Goal: Task Accomplishment & Management: Complete application form

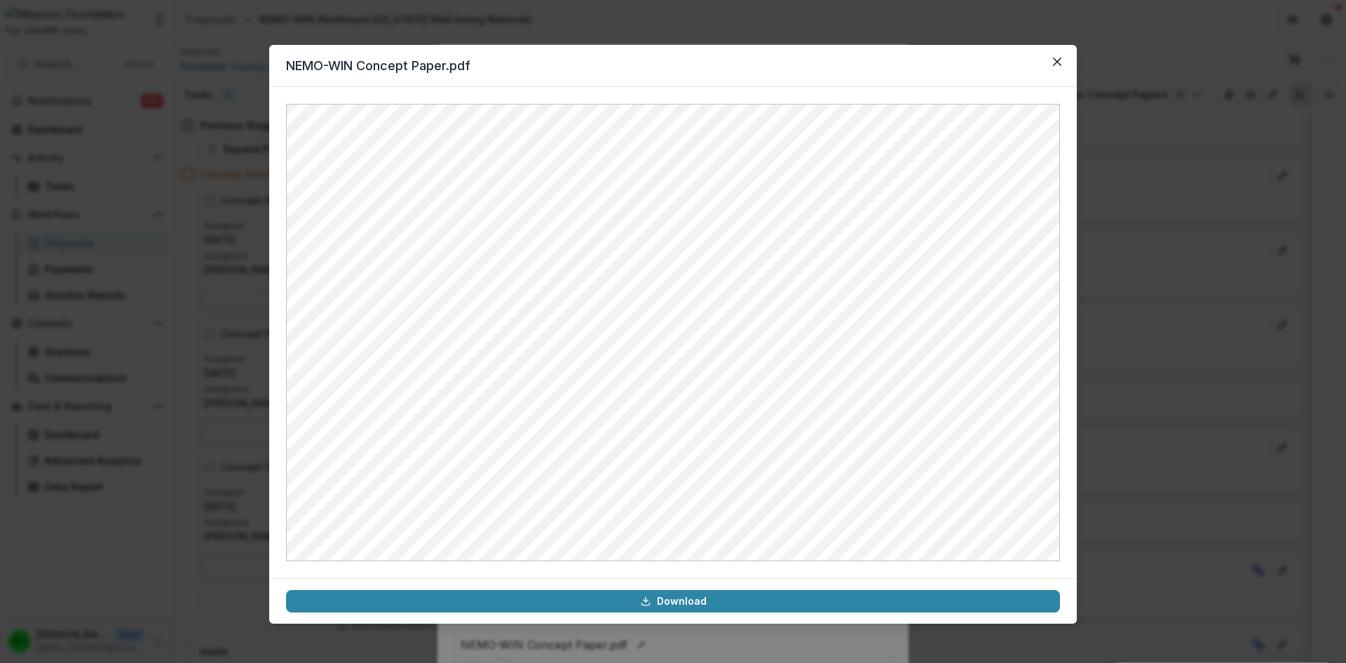
scroll to position [150, 0]
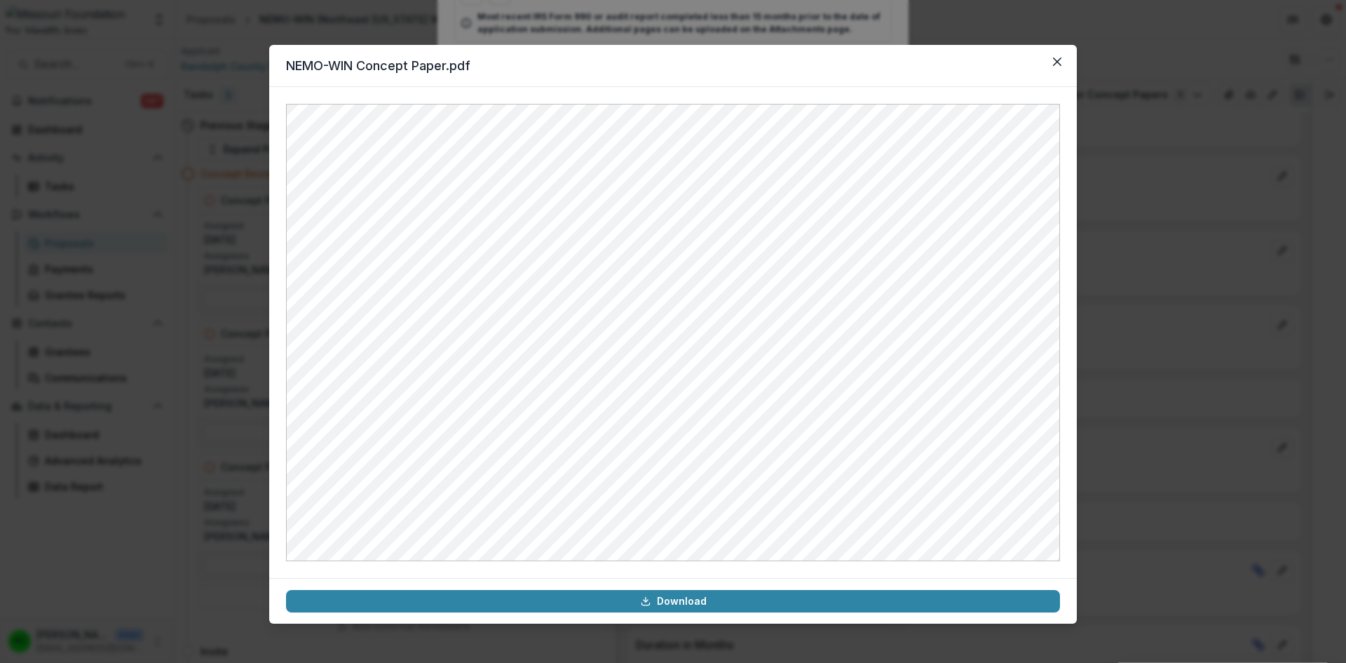
click at [1059, 64] on icon "Close" at bounding box center [1057, 61] width 8 height 8
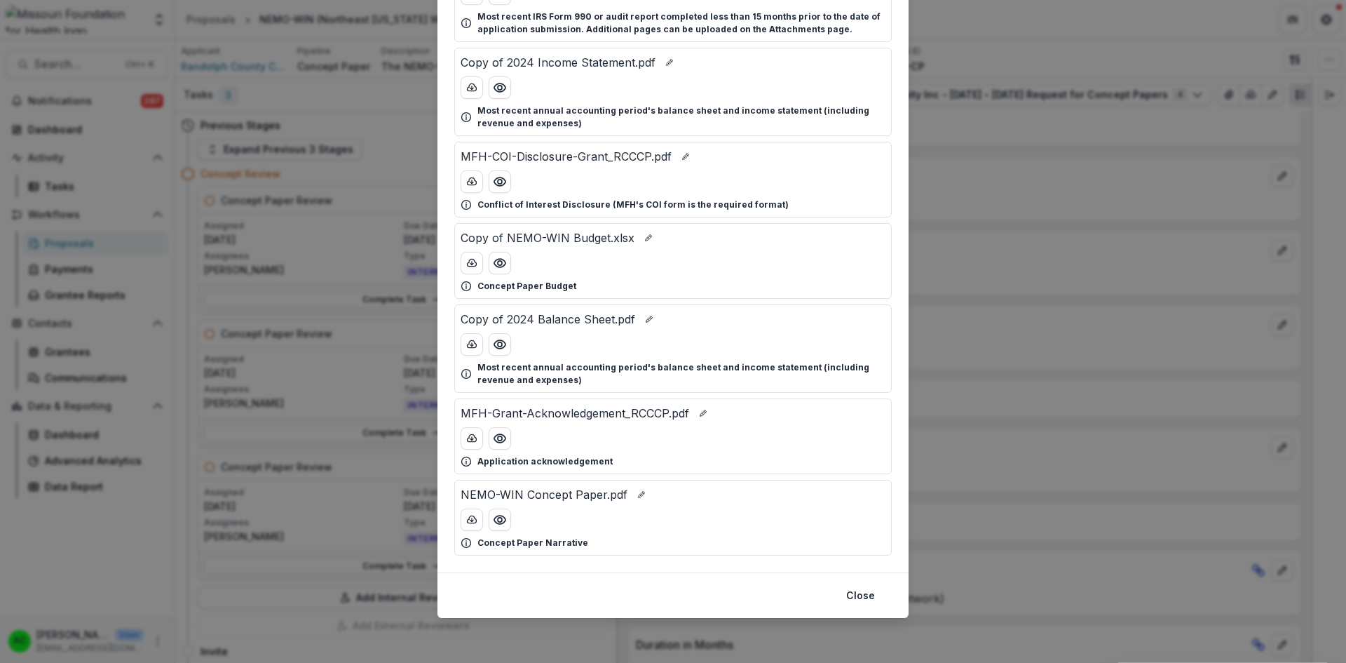
click at [861, 597] on button "Close" at bounding box center [861, 595] width 46 height 22
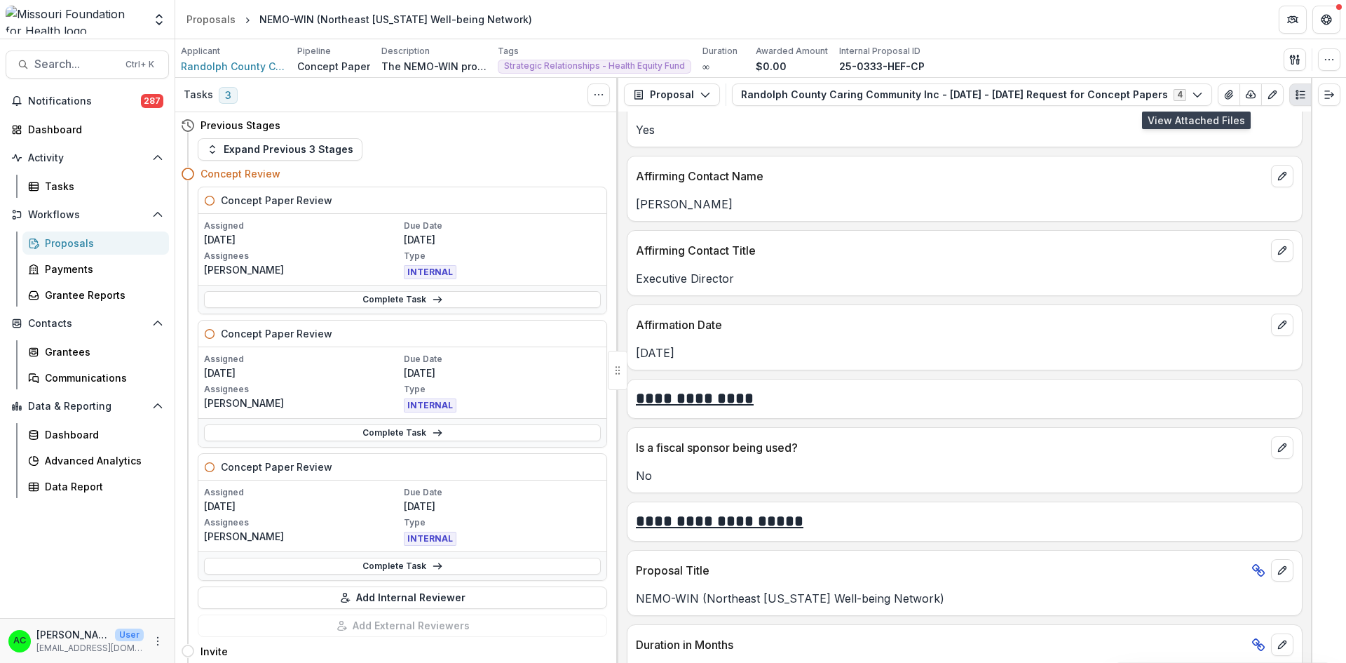
click at [1223, 93] on icon "View Attached Files" at bounding box center [1228, 94] width 11 height 11
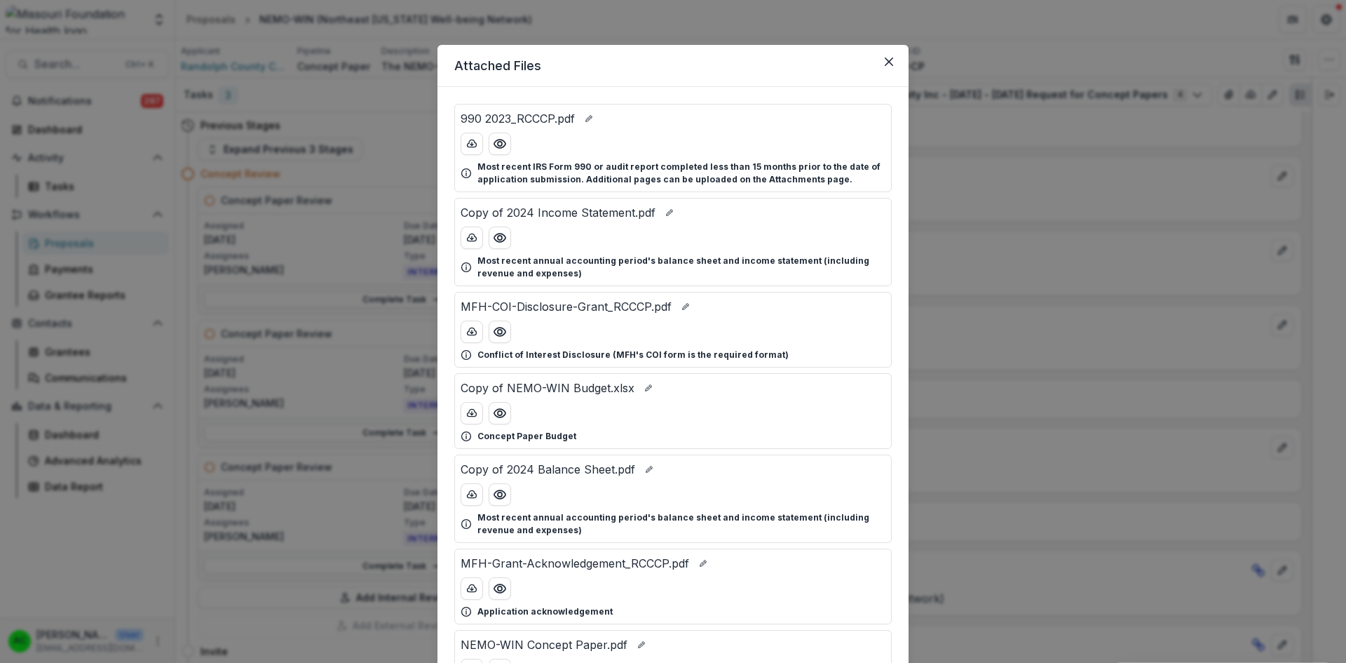
click at [494, 419] on icon "Preview Copy of NEMO-WIN Budget.xlsx" at bounding box center [500, 413] width 14 height 14
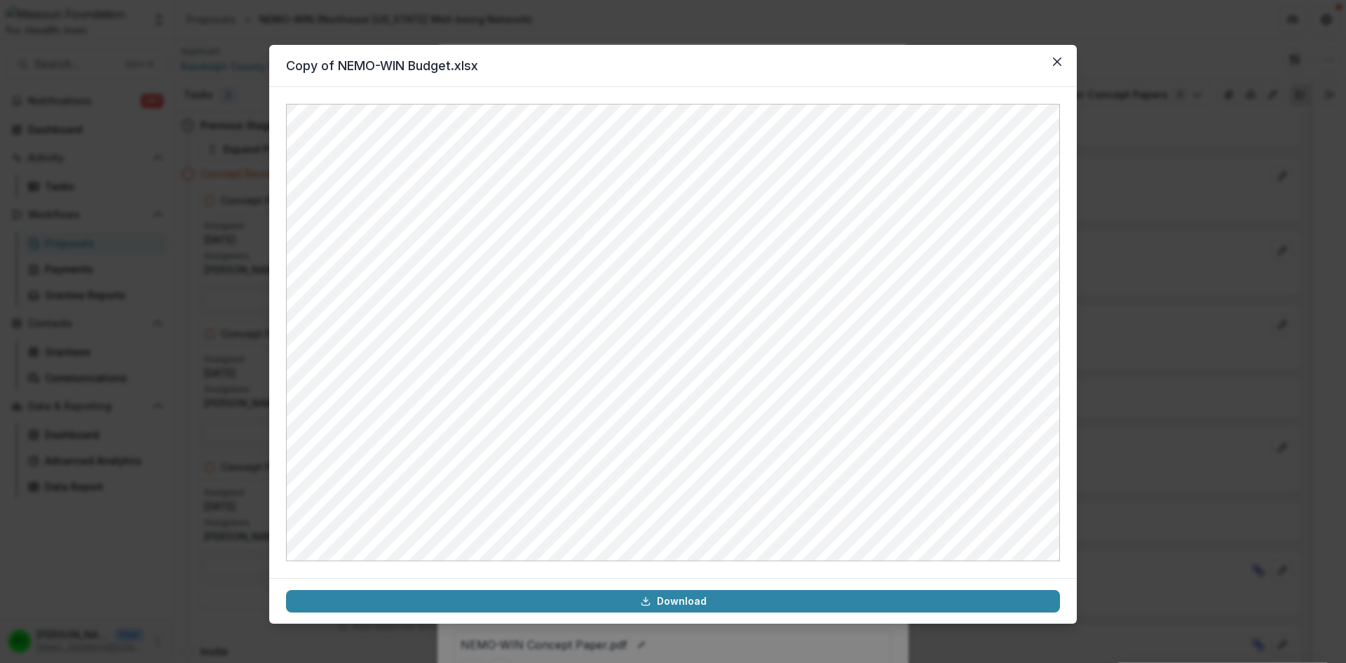
click at [1057, 64] on icon "Close" at bounding box center [1057, 61] width 8 height 8
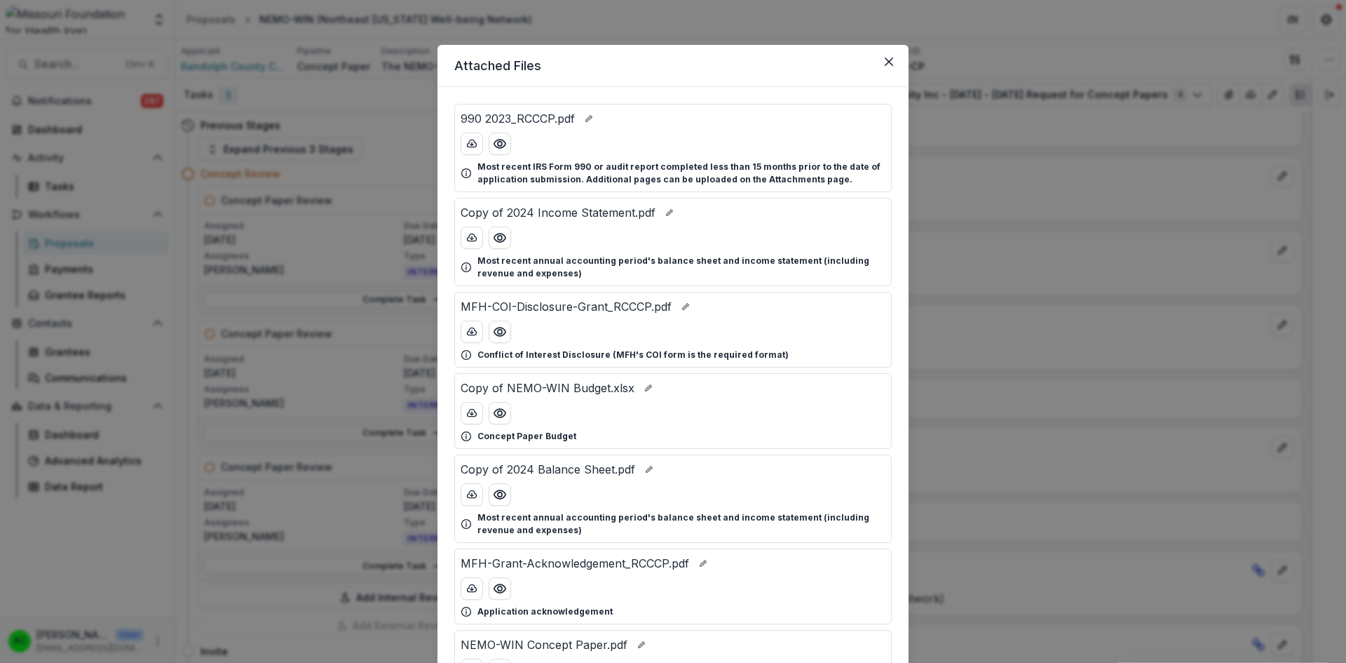
click at [888, 73] on header "Attached Files" at bounding box center [672, 66] width 471 height 42
click at [888, 57] on button "Close" at bounding box center [889, 61] width 22 height 22
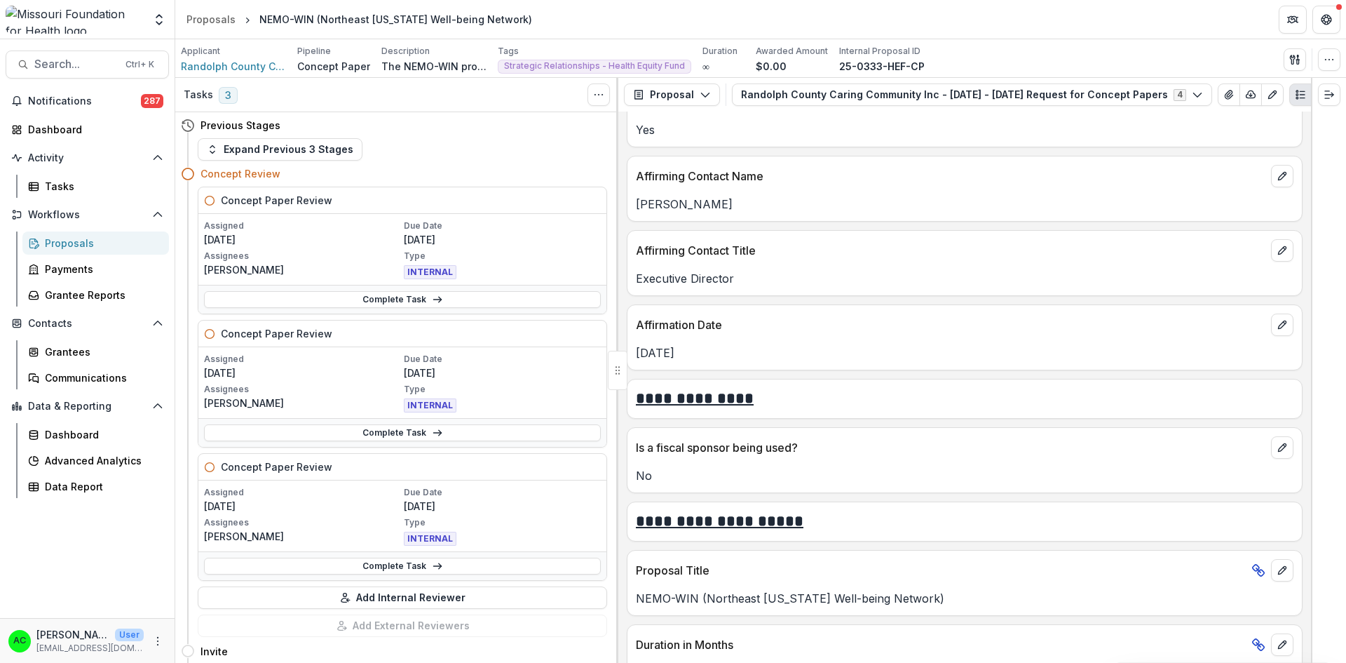
click at [374, 566] on link "Complete Task" at bounding box center [402, 565] width 397 height 17
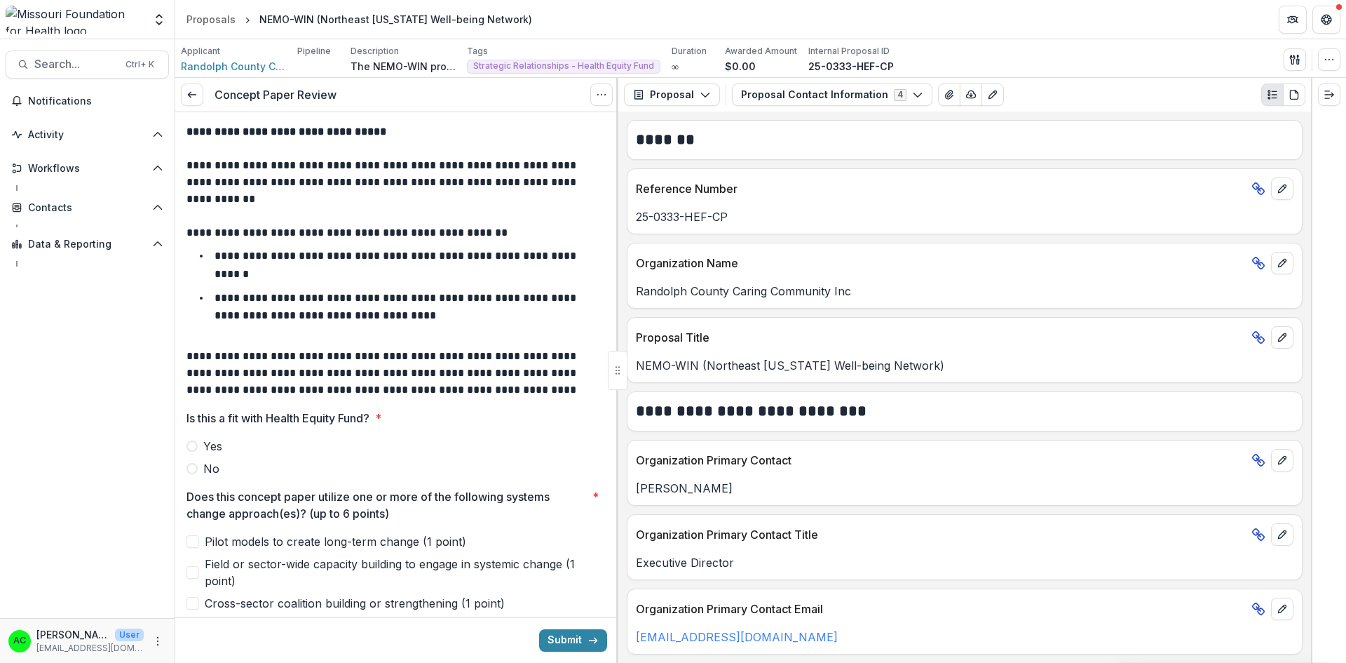
click at [892, 100] on button "Proposal Contact Information 4" at bounding box center [832, 94] width 201 height 22
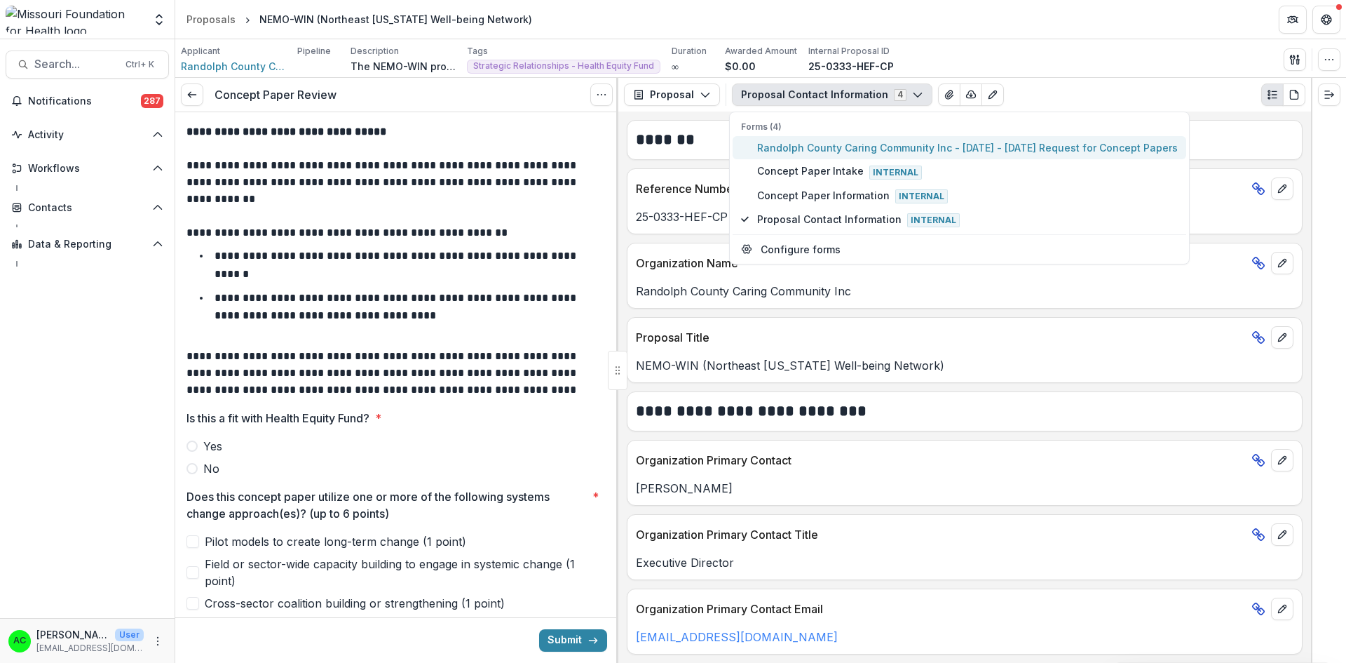
click at [841, 147] on span "Randolph County Caring Community Inc - [DATE] - [DATE] Request for Concept Pape…" at bounding box center [967, 147] width 421 height 15
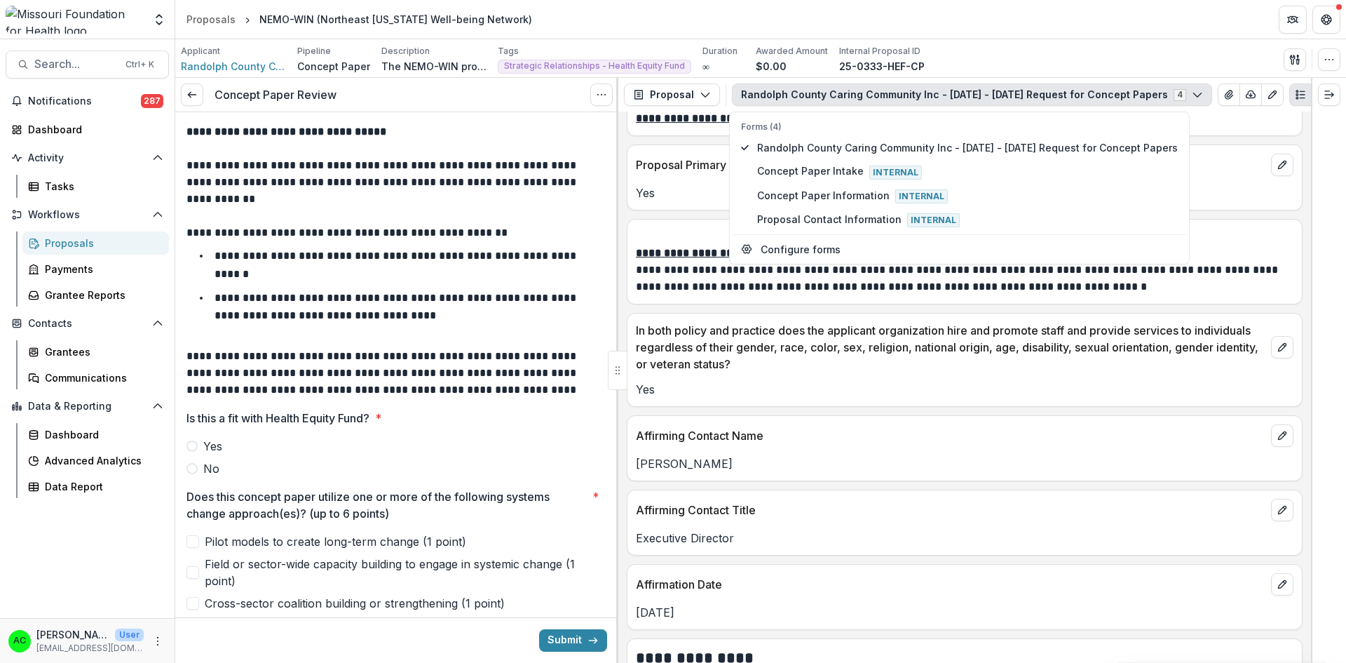
scroll to position [2240, 0]
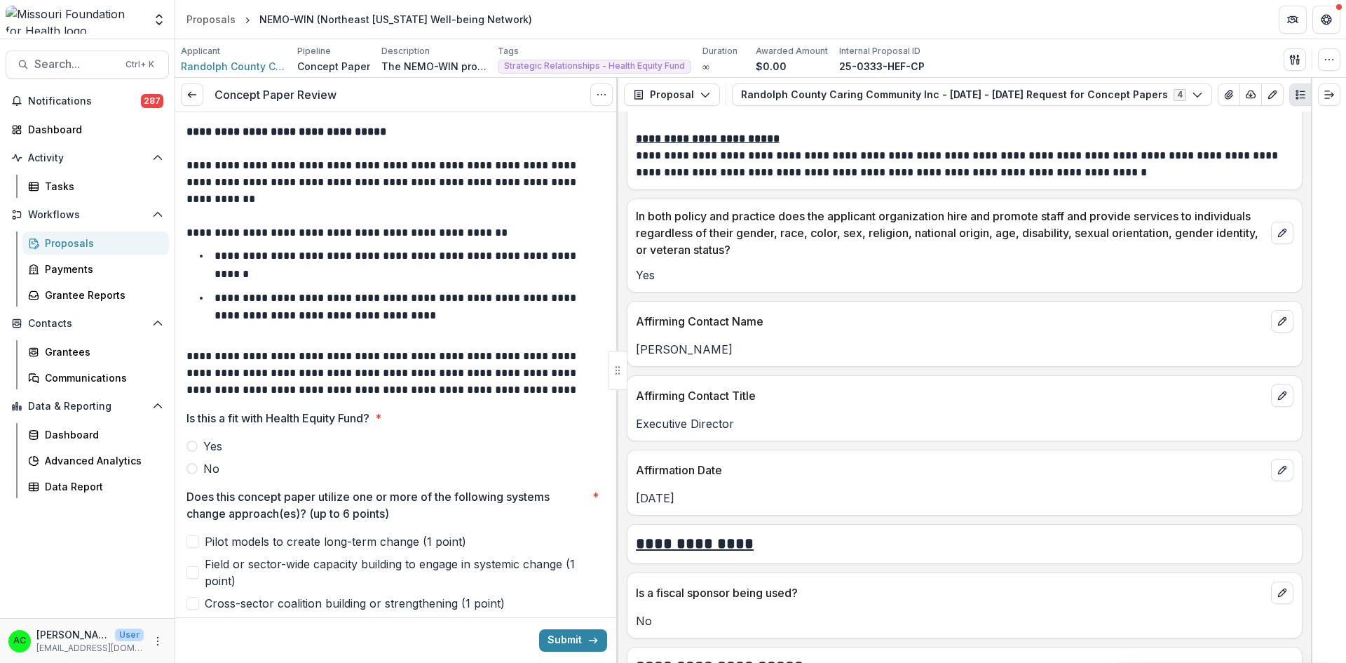
click at [198, 467] on label "No" at bounding box center [396, 468] width 421 height 17
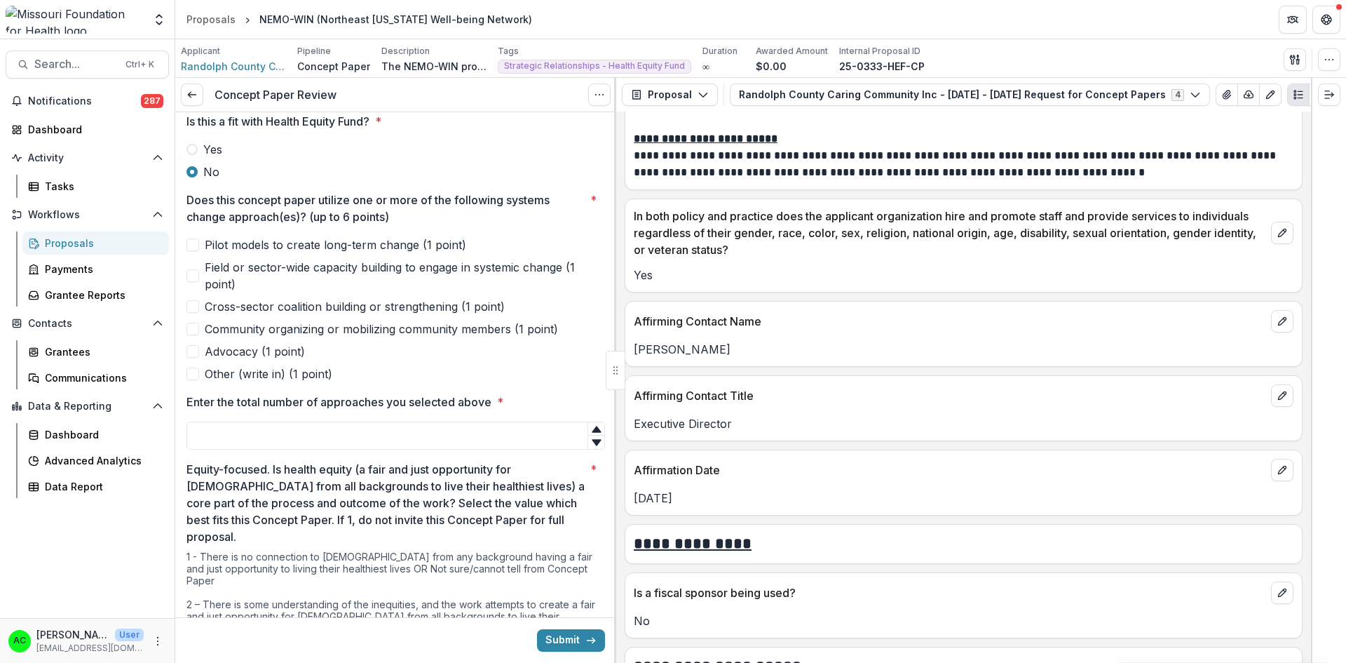
scroll to position [325, 0]
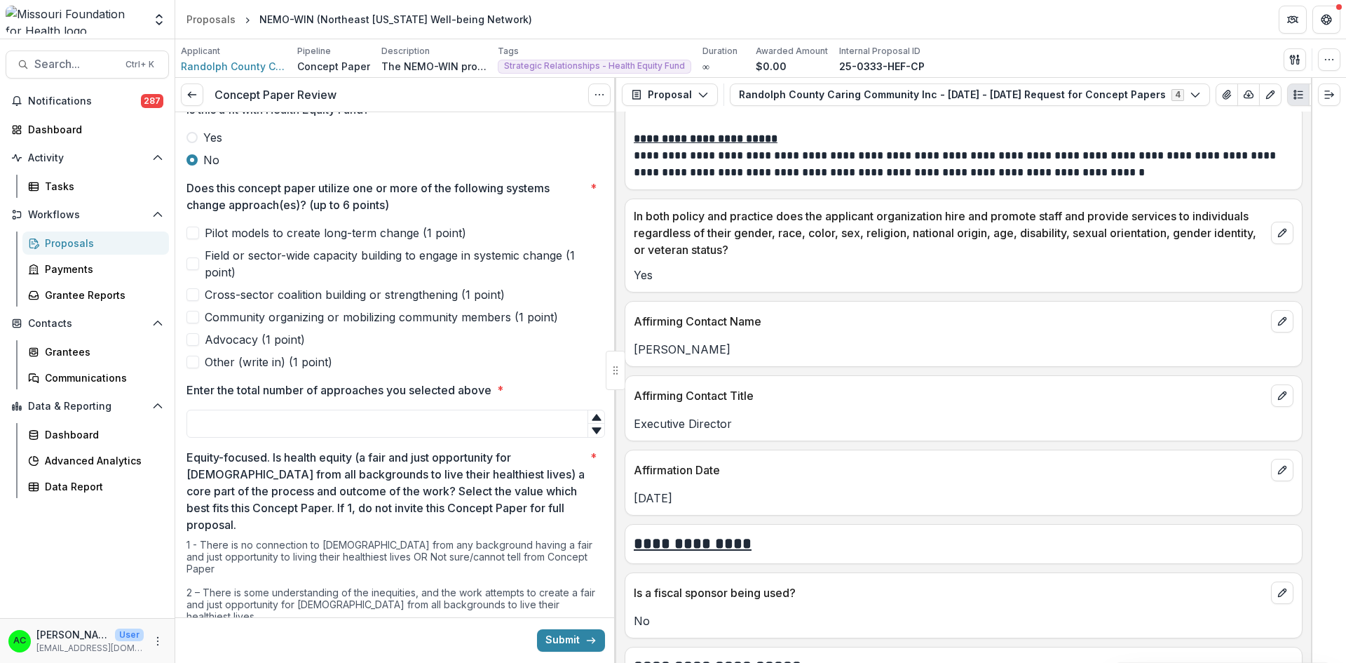
click at [191, 230] on span at bounding box center [192, 232] width 13 height 13
click at [280, 423] on input "Enter the total number of approaches you selected above *" at bounding box center [395, 423] width 419 height 28
click at [415, 290] on span "Cross-sector coalition building or strengthening (1 point)" at bounding box center [355, 294] width 300 height 17
type input "*"
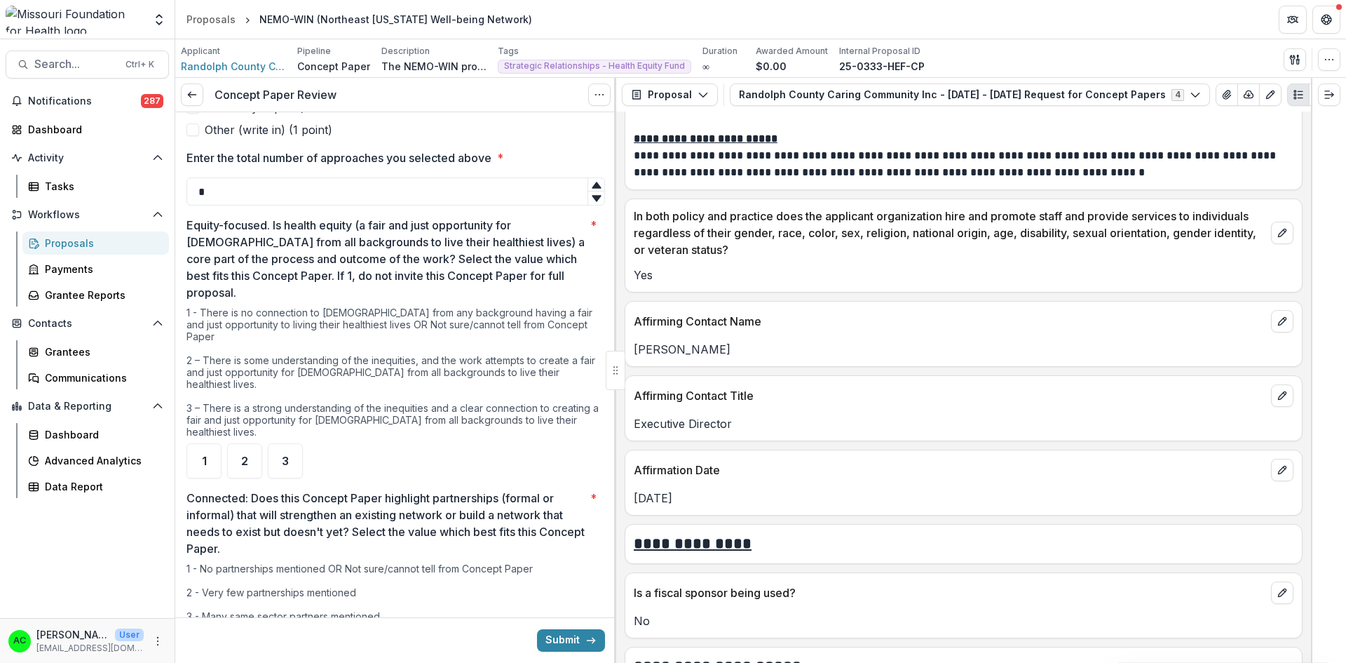
scroll to position [573, 0]
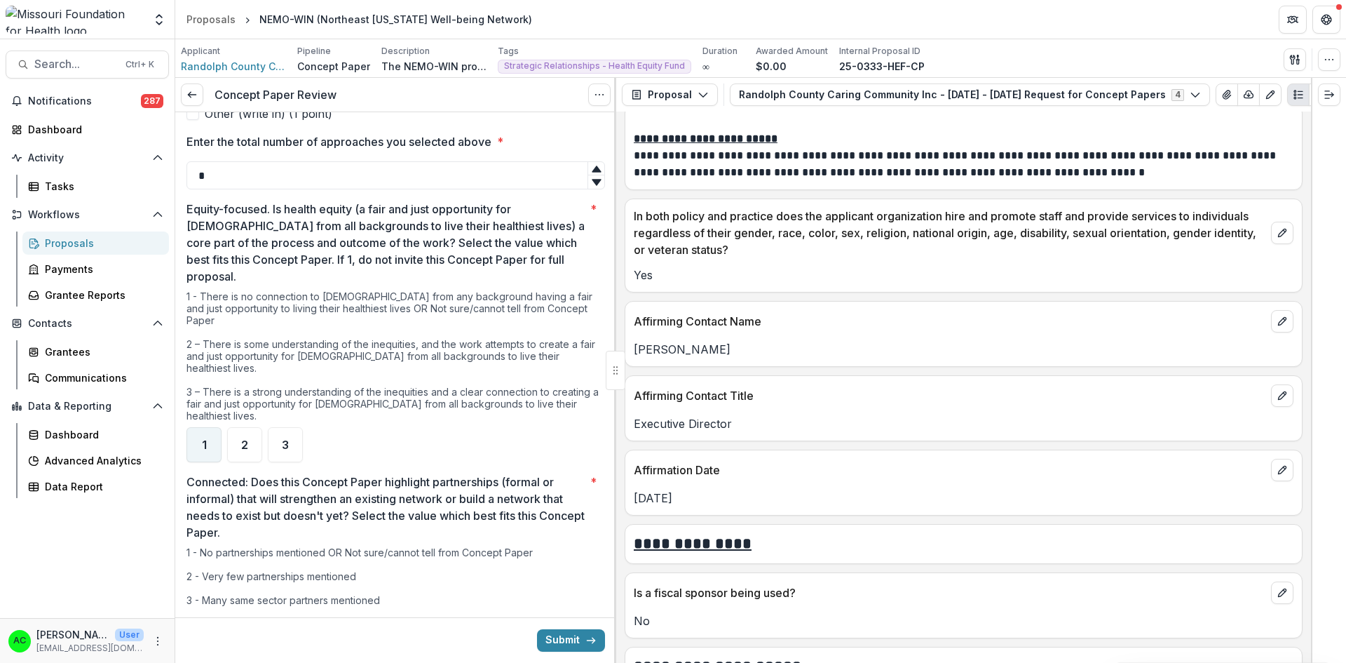
click at [212, 427] on div "1" at bounding box center [203, 444] width 35 height 35
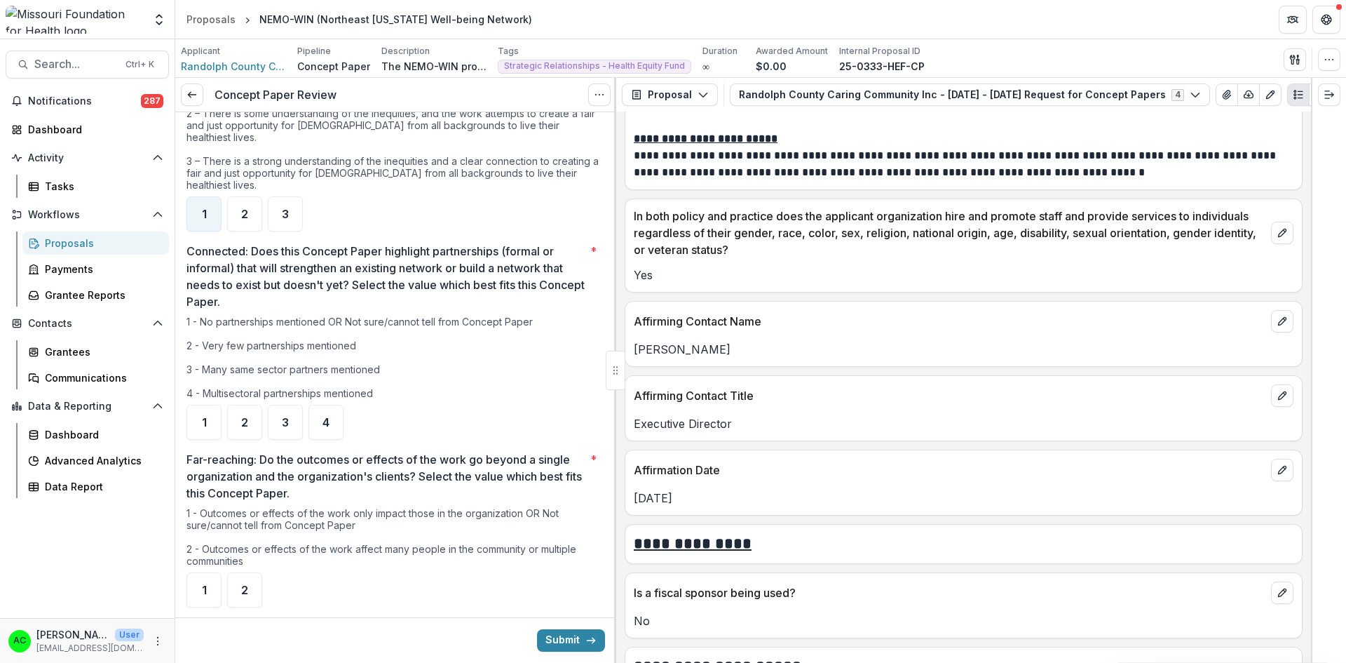
scroll to position [813, 0]
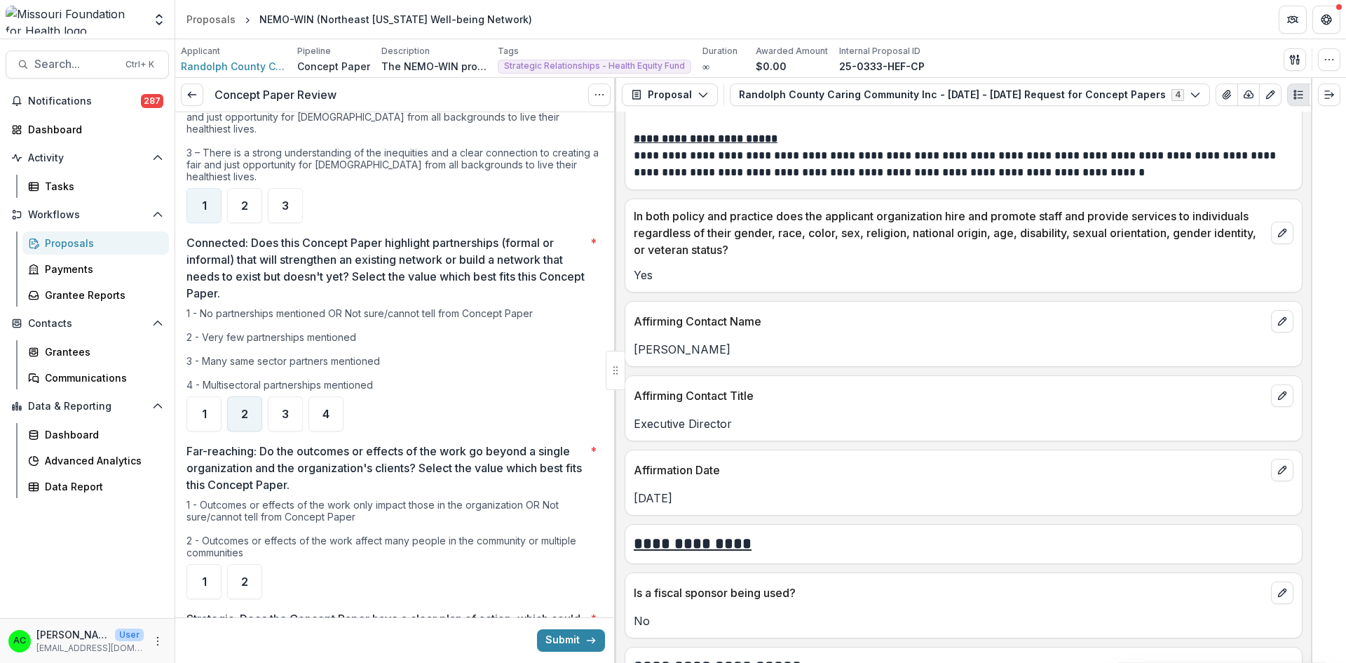
click at [250, 396] on div "2" at bounding box center [244, 413] width 35 height 35
click at [255, 564] on div "2" at bounding box center [244, 581] width 35 height 35
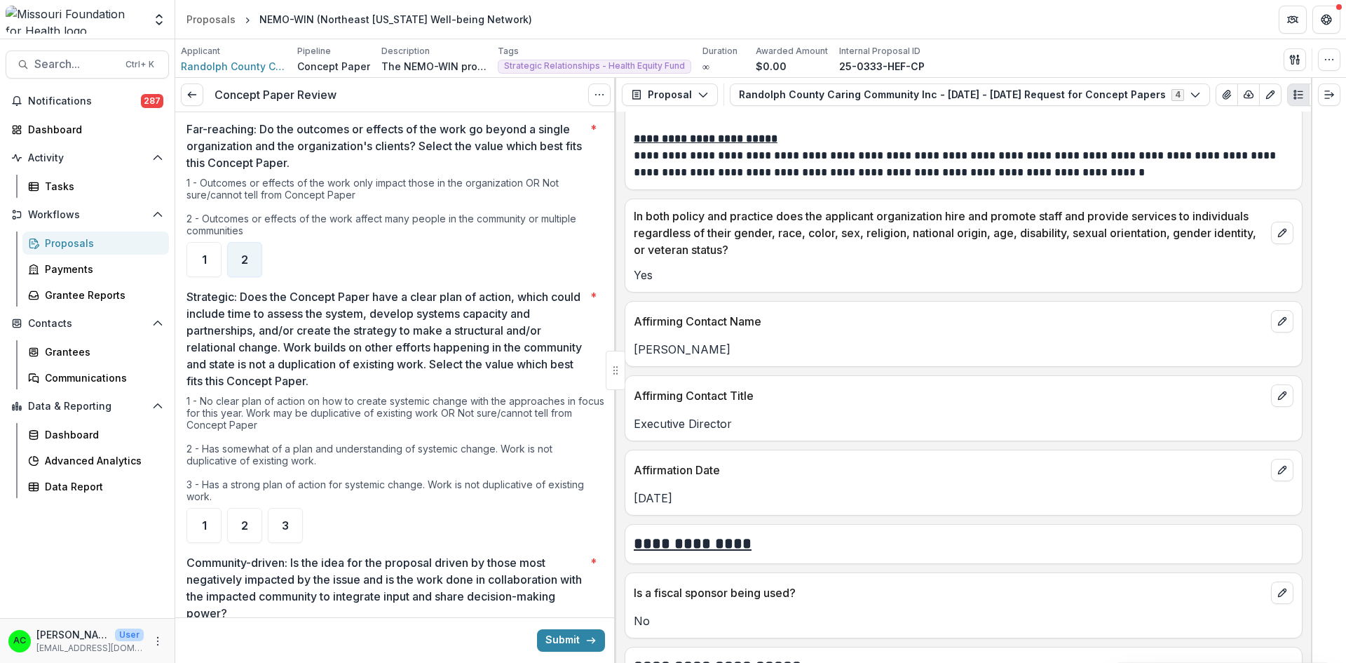
scroll to position [1204, 0]
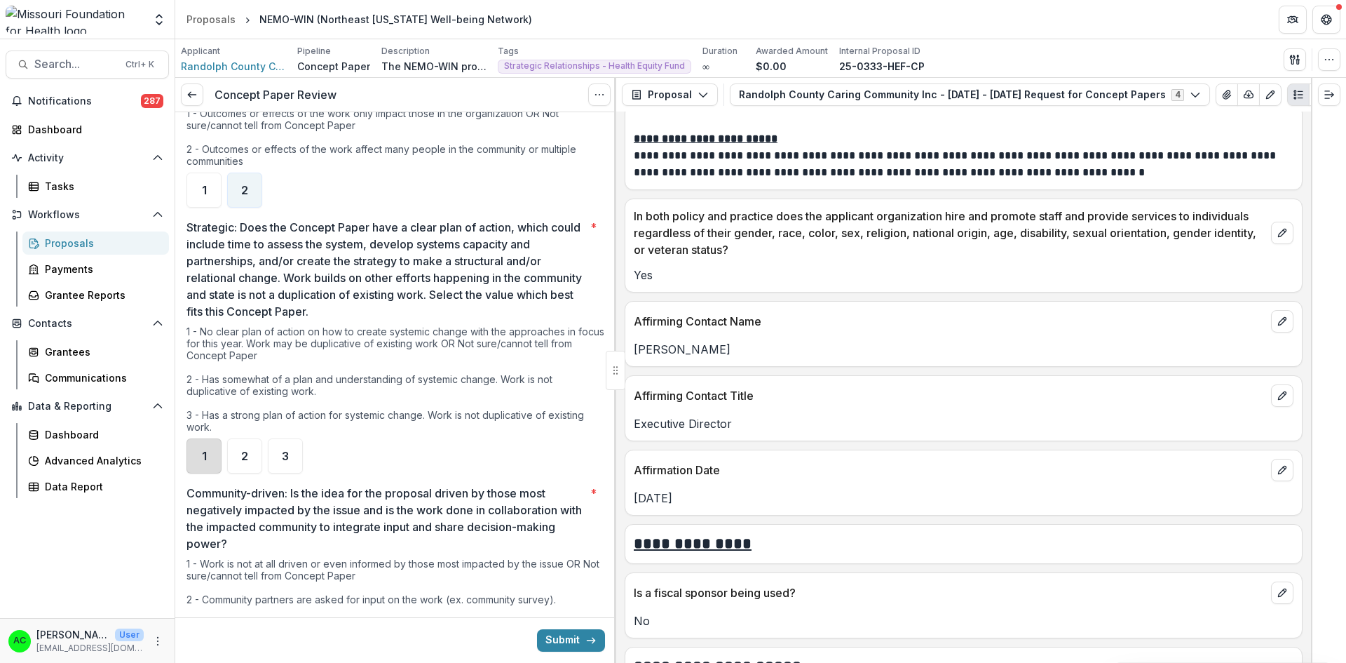
click at [200, 438] on div "1" at bounding box center [203, 455] width 35 height 35
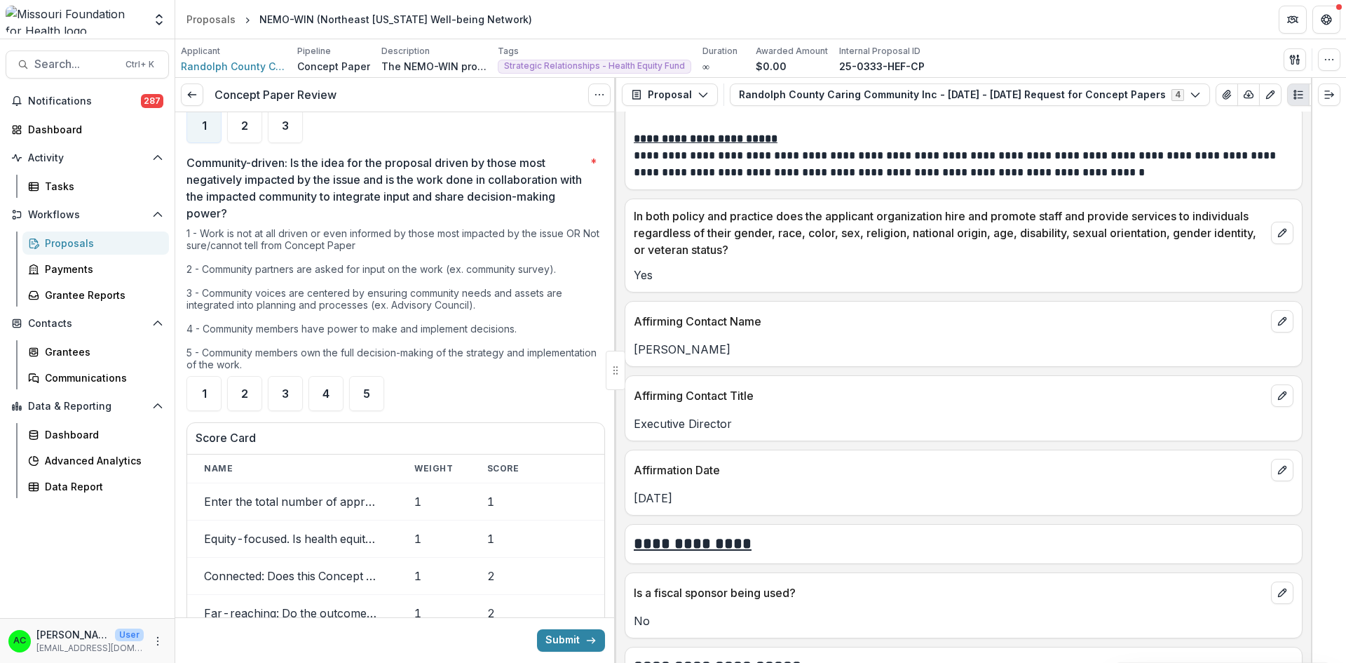
scroll to position [1538, 0]
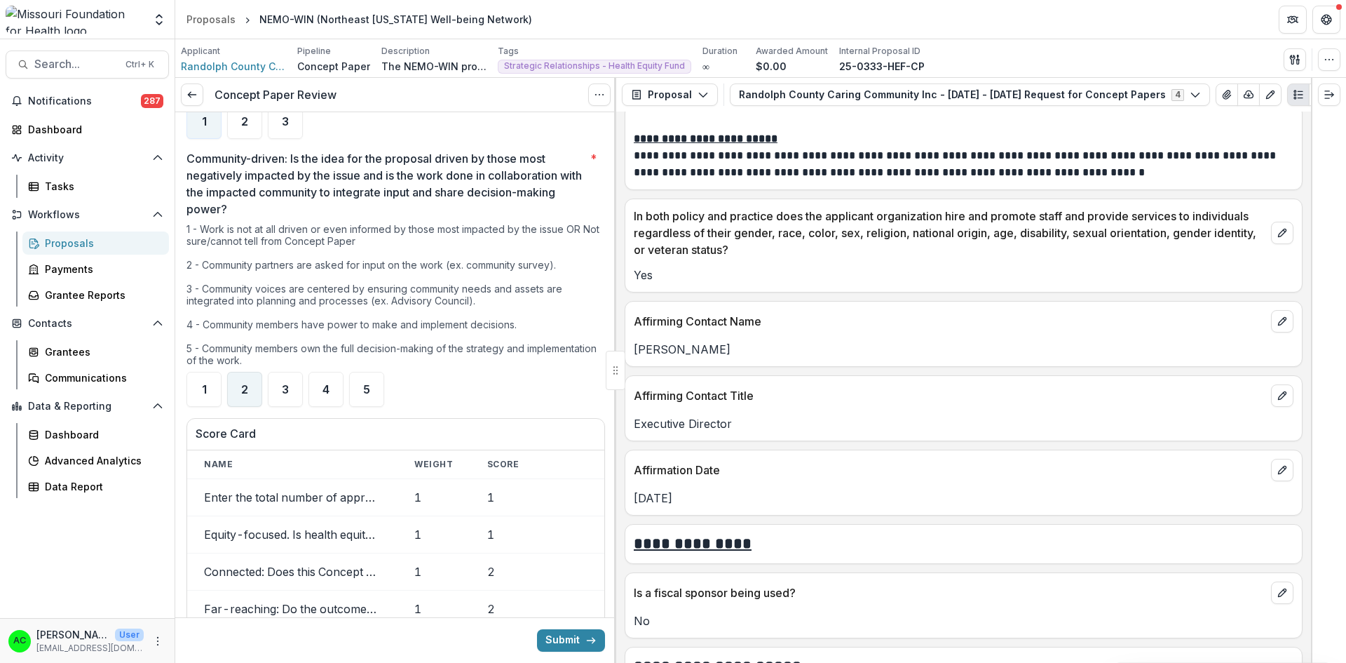
click at [252, 372] on div "2" at bounding box center [244, 389] width 35 height 35
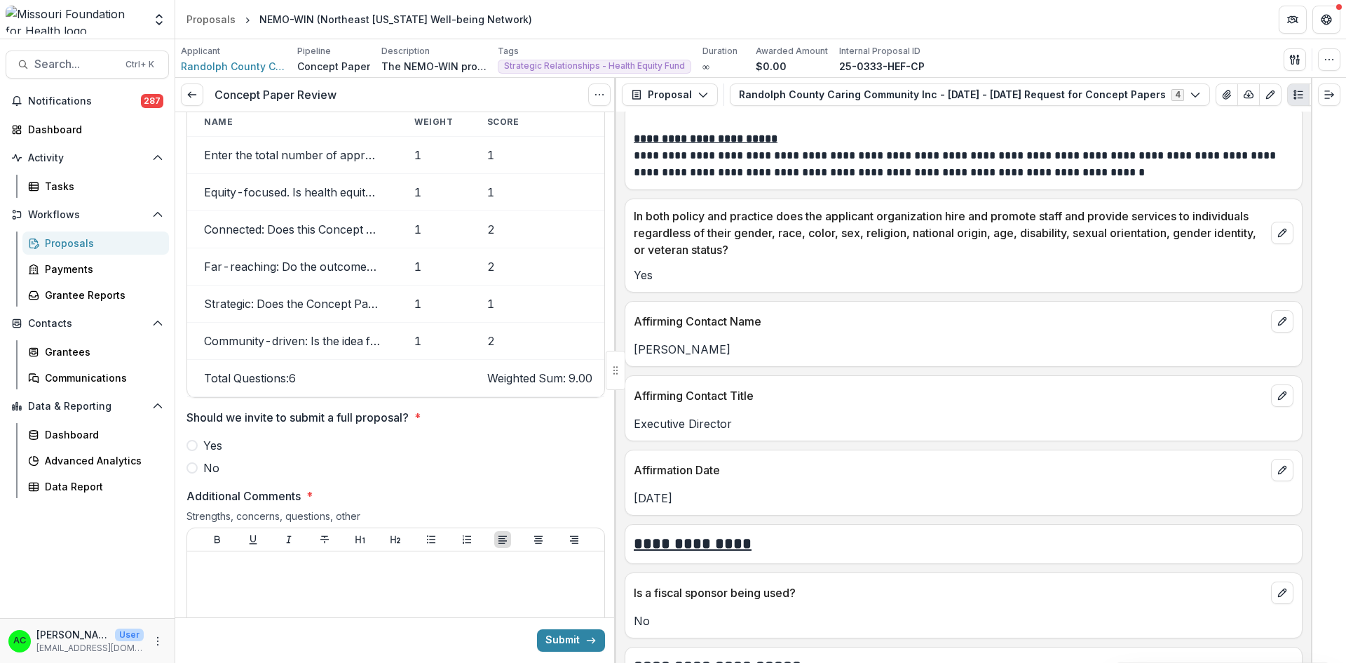
scroll to position [1917, 0]
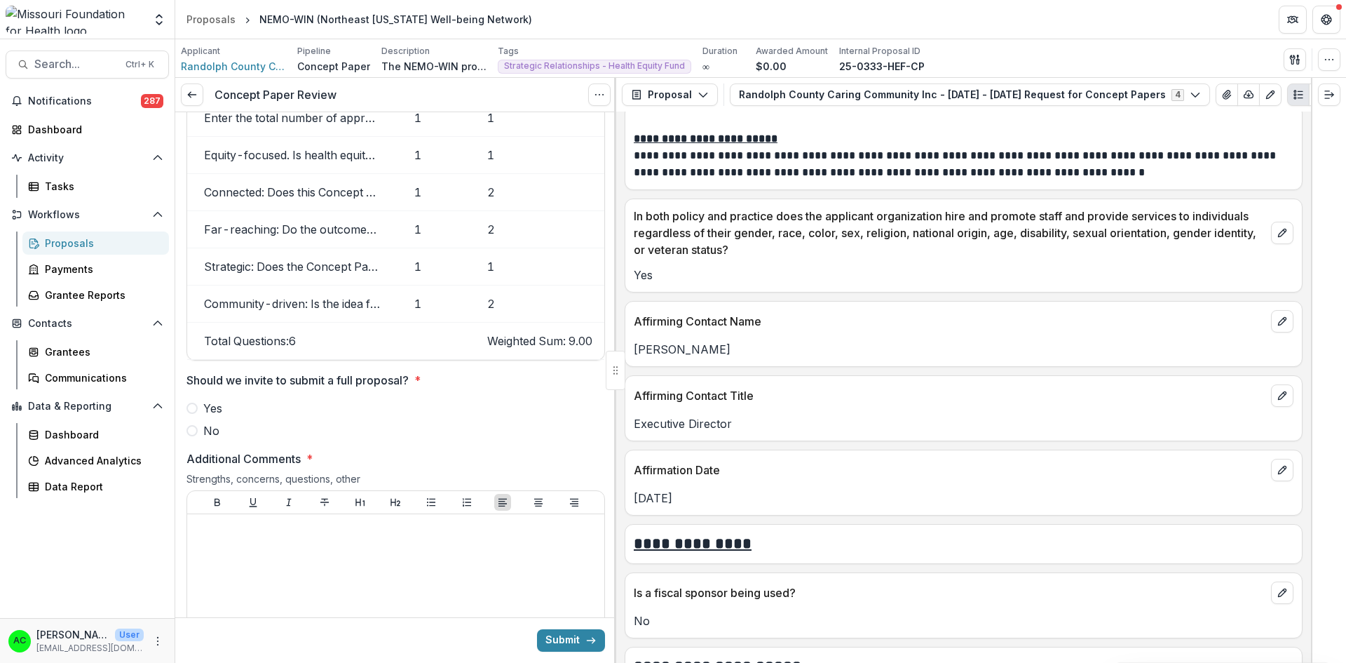
click at [191, 425] on span at bounding box center [191, 430] width 11 height 11
click at [234, 538] on div at bounding box center [396, 624] width 406 height 210
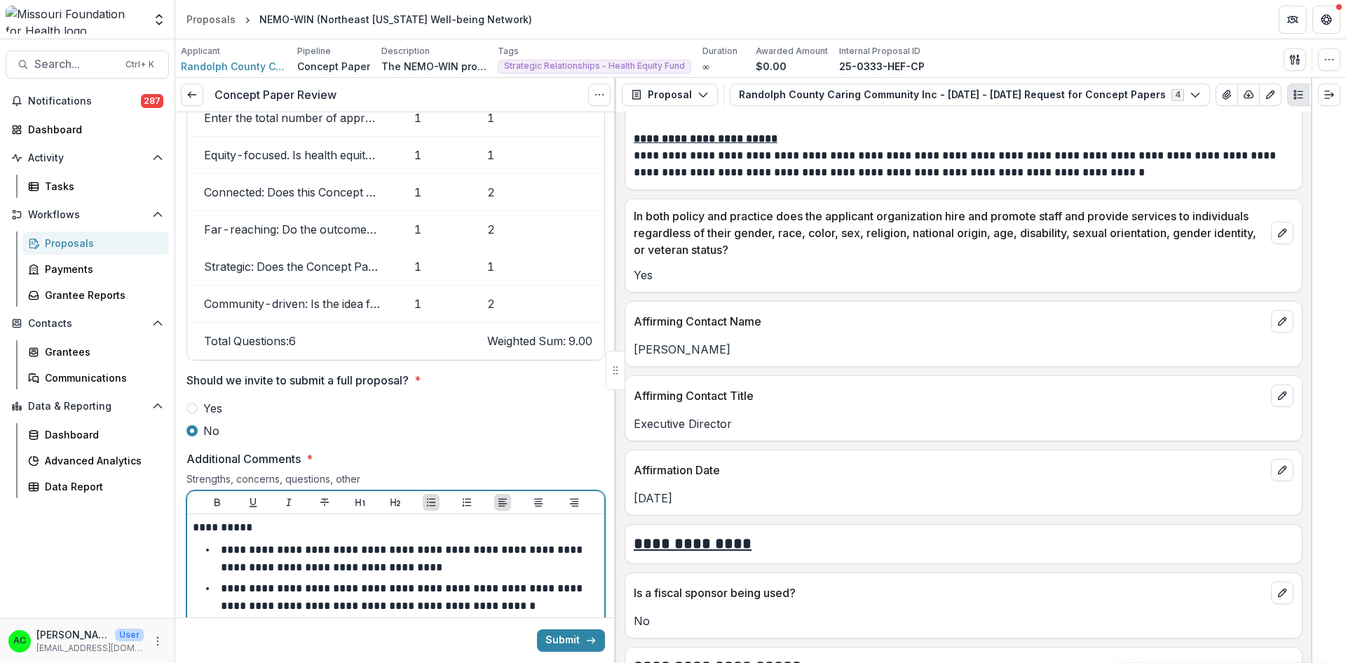
drag, startPoint x: 290, startPoint y: 619, endPoint x: 418, endPoint y: 595, distance: 129.8
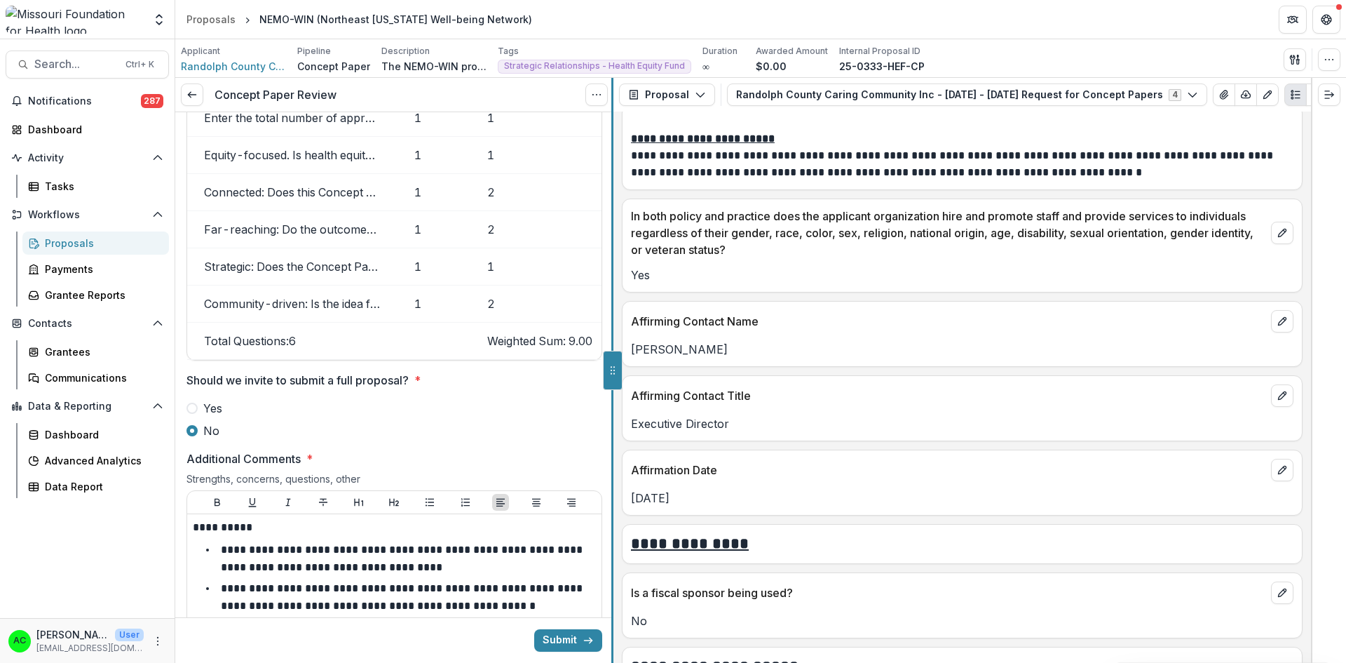
scroll to position [1934, 0]
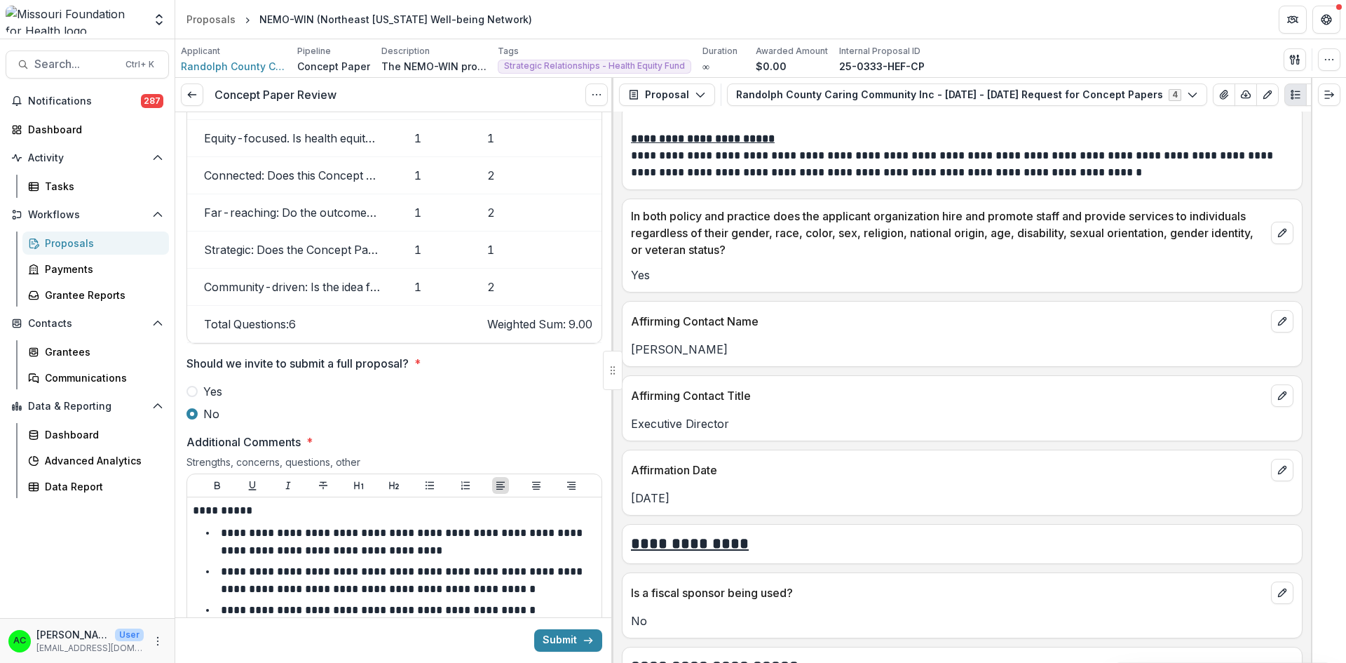
drag, startPoint x: 609, startPoint y: 501, endPoint x: 607, endPoint y: 538, distance: 36.5
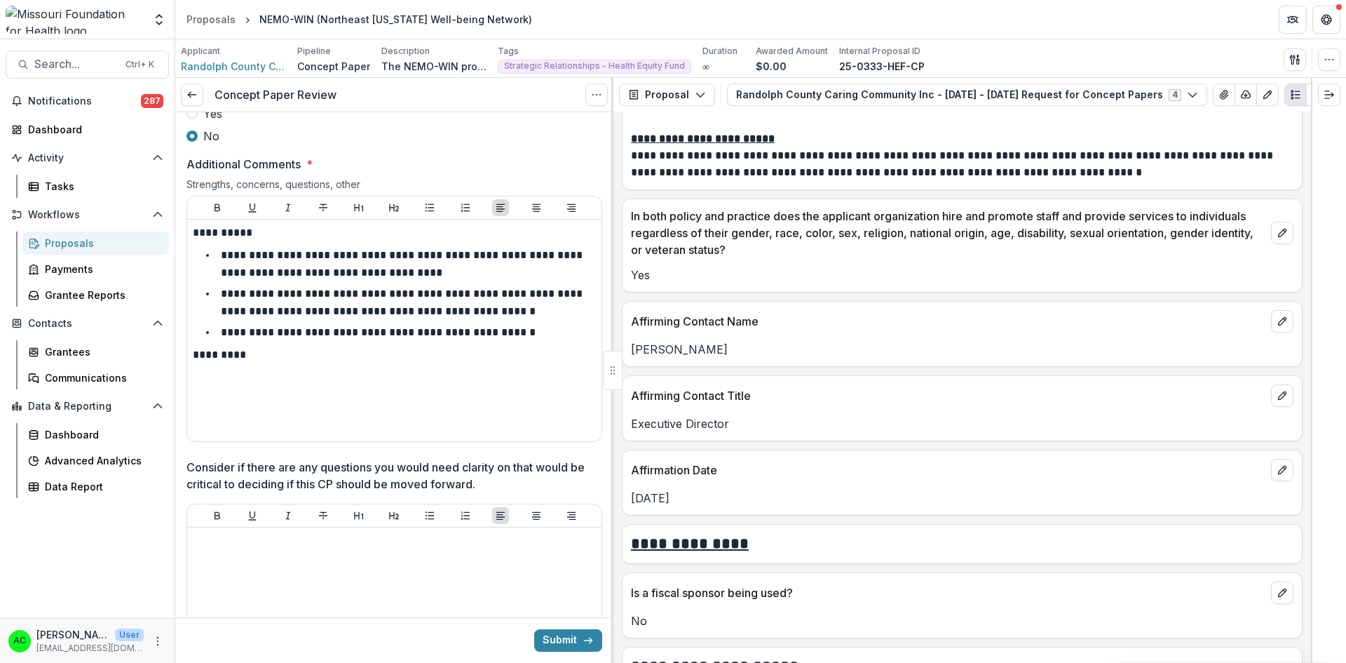
scroll to position [2236, 0]
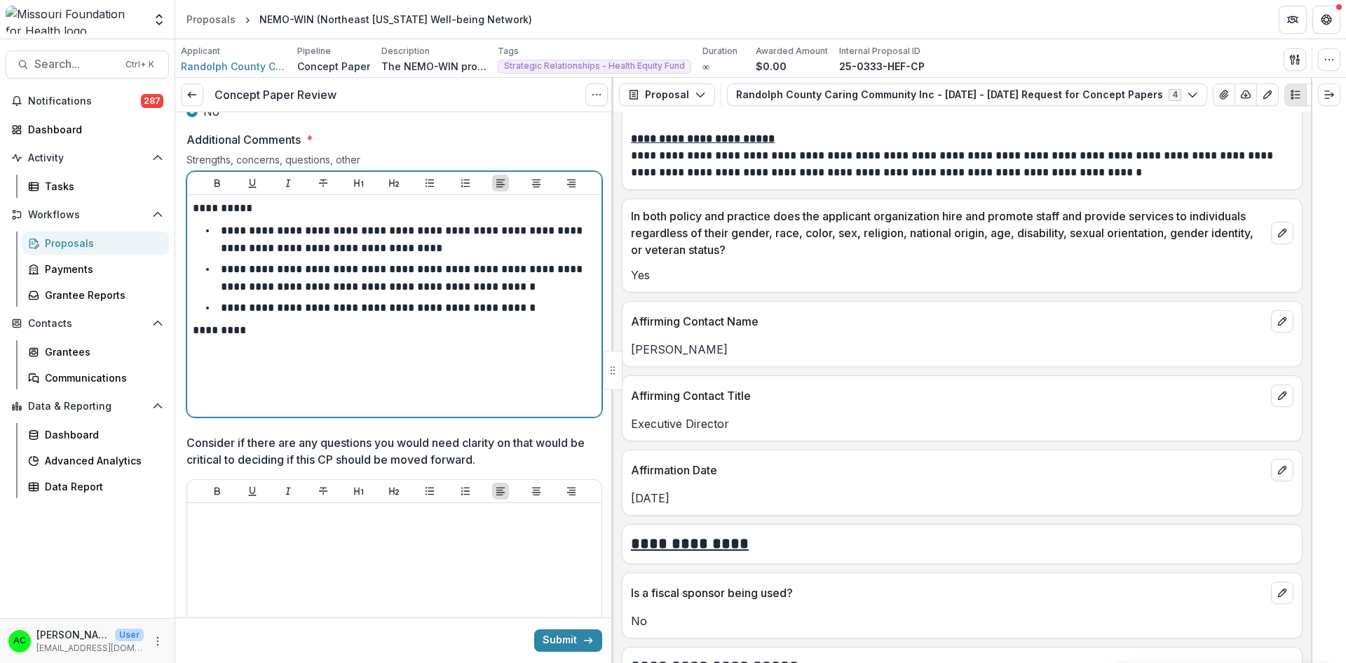
click at [405, 338] on p at bounding box center [394, 345] width 403 height 15
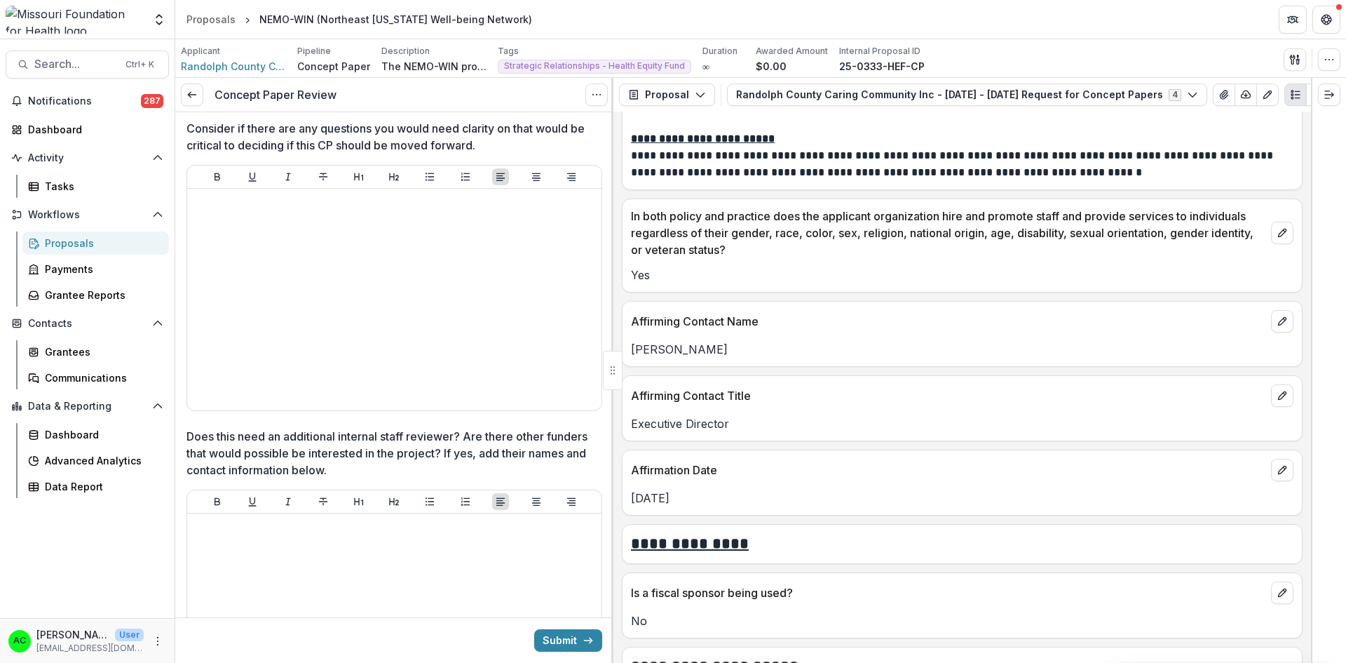
scroll to position [2620, 0]
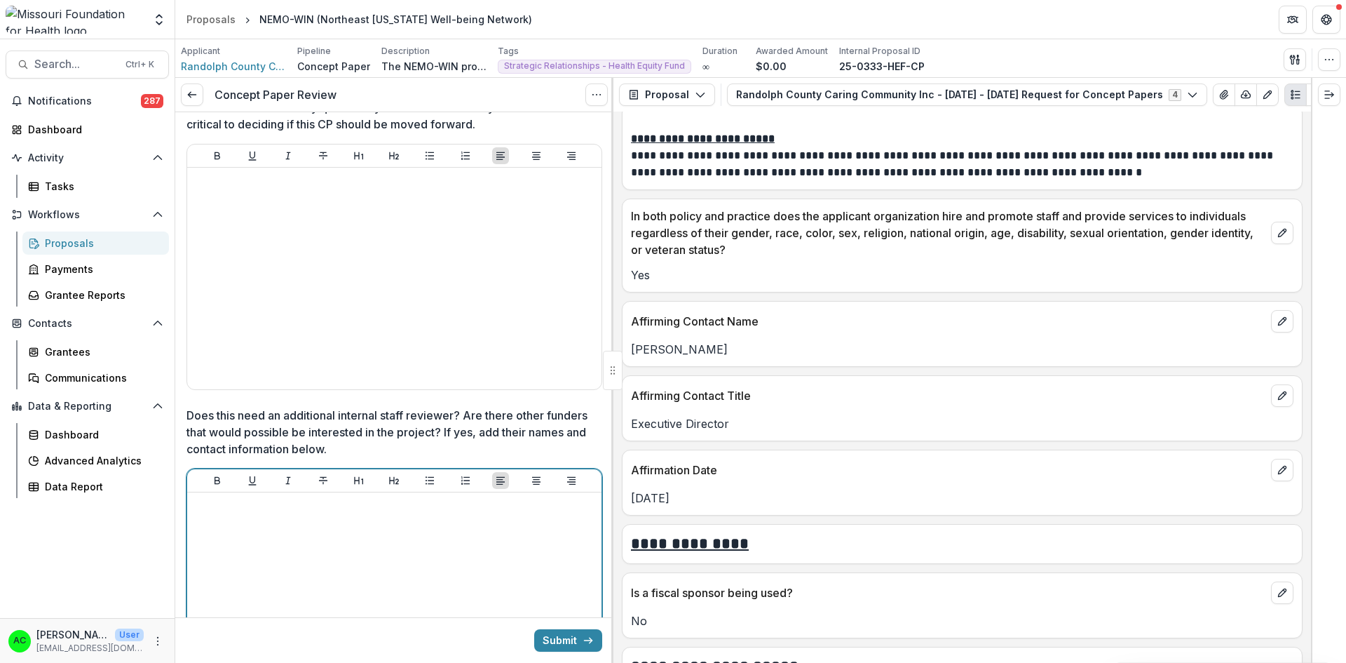
click at [534, 531] on div at bounding box center [394, 603] width 403 height 210
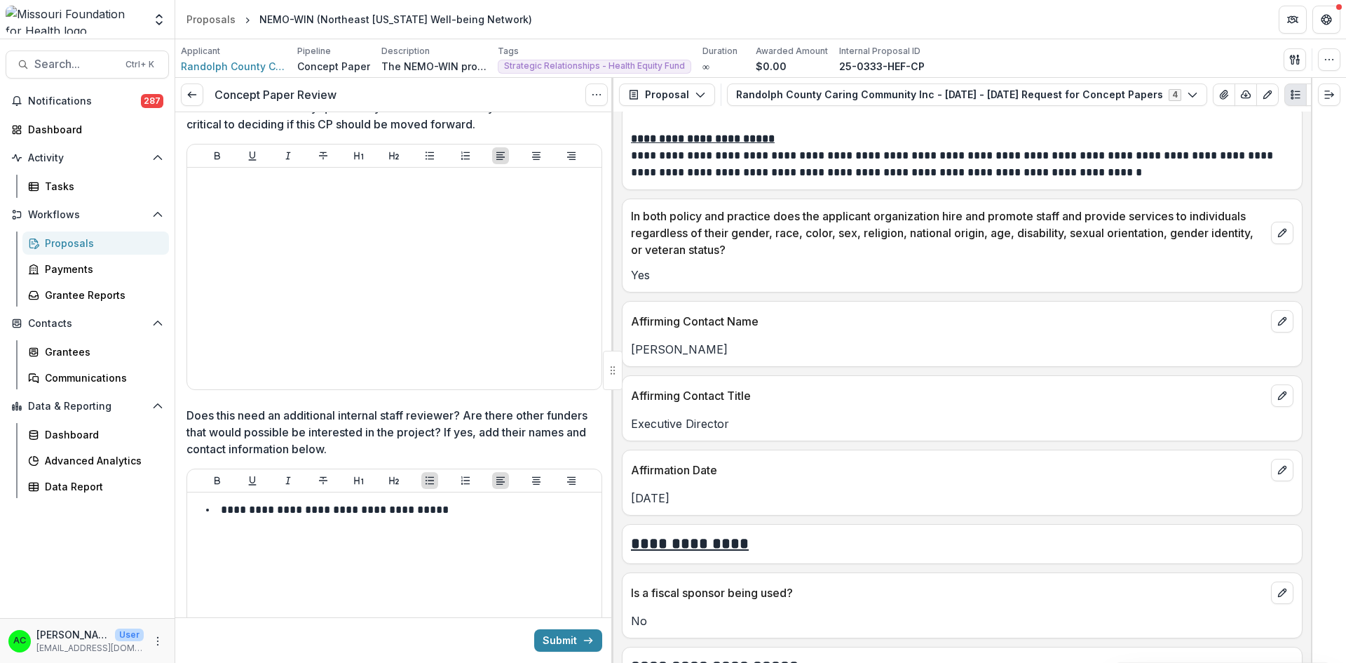
click at [612, 559] on div at bounding box center [612, 370] width 2 height 585
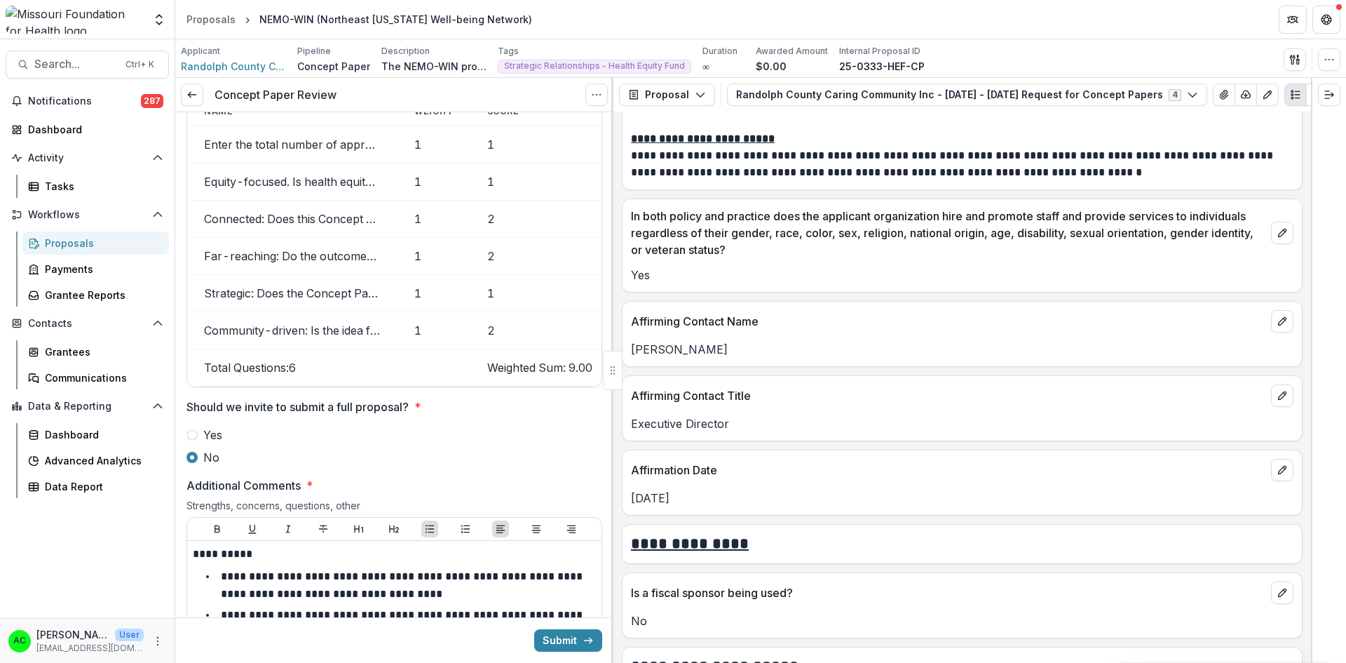
scroll to position [1895, 0]
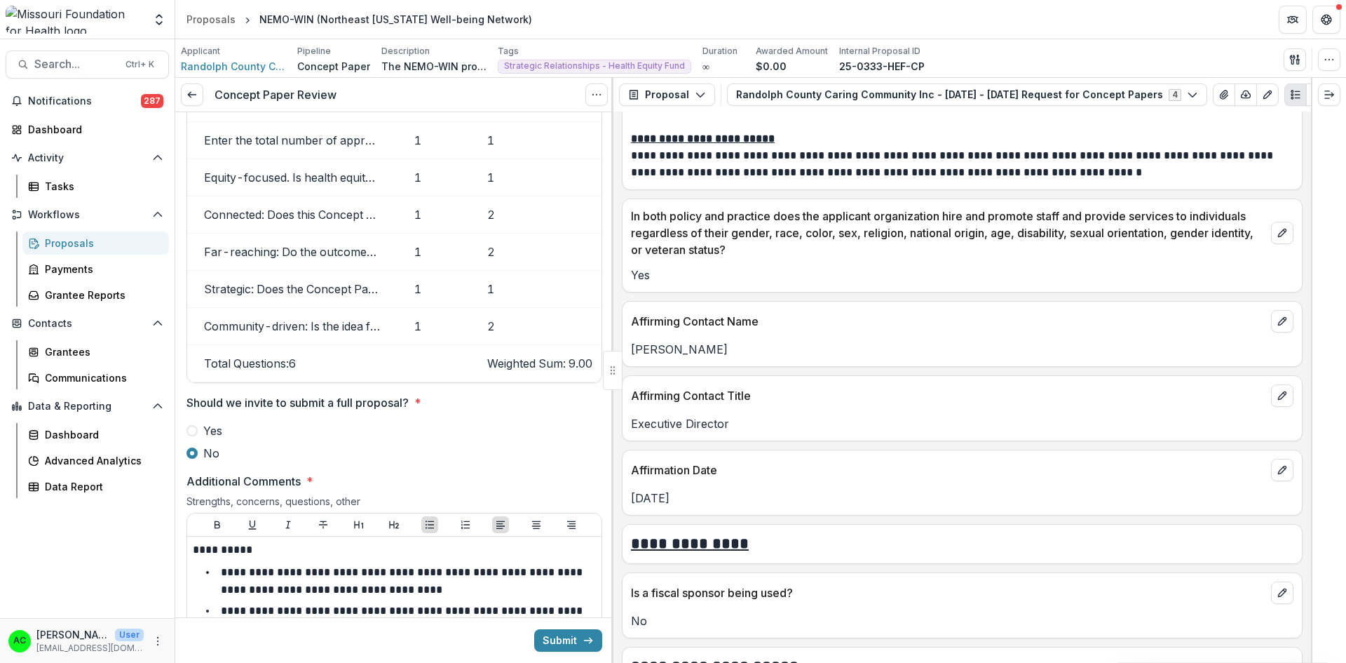
click at [555, 640] on button "Submit" at bounding box center [568, 640] width 68 height 22
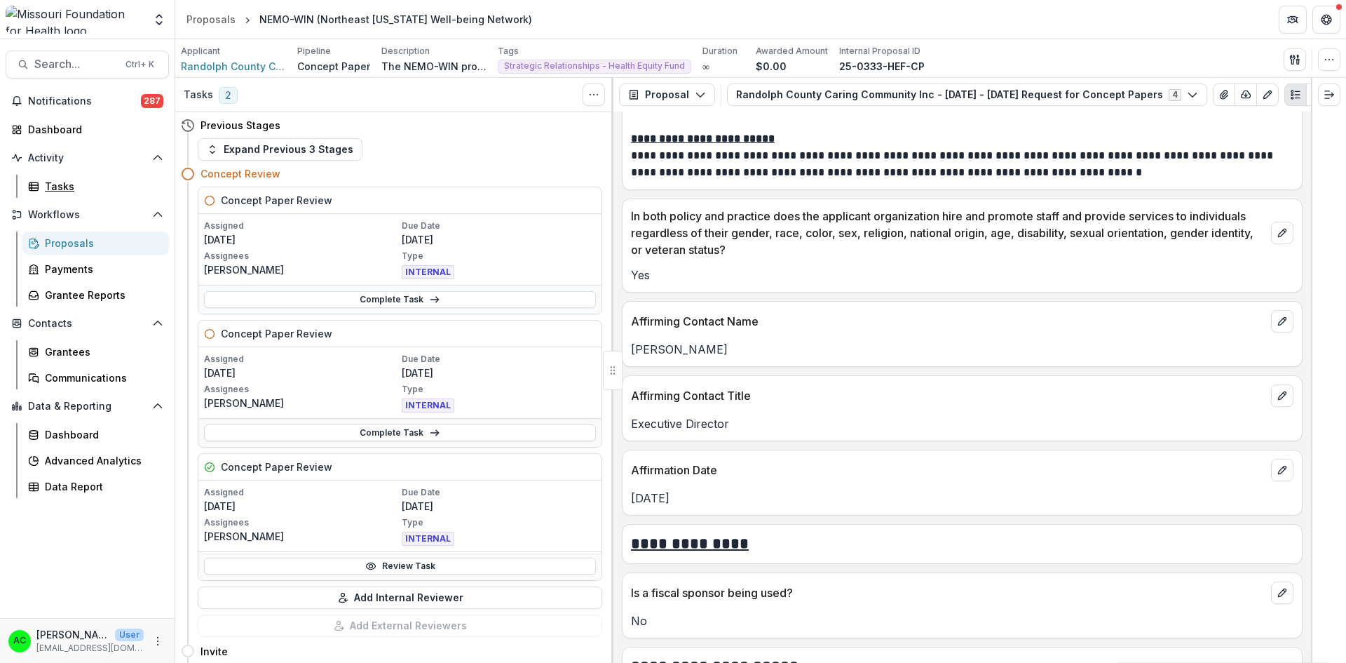
click at [113, 182] on div "Tasks" at bounding box center [101, 186] width 113 height 15
